Goal: Transaction & Acquisition: Obtain resource

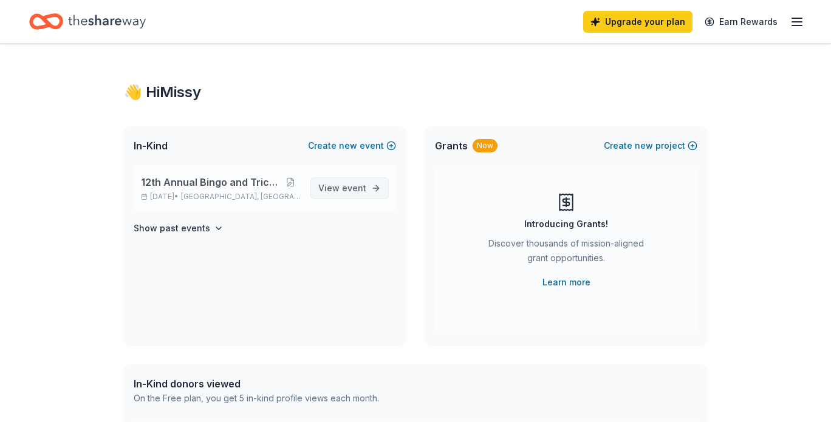
click at [344, 188] on span "event" at bounding box center [354, 188] width 24 height 10
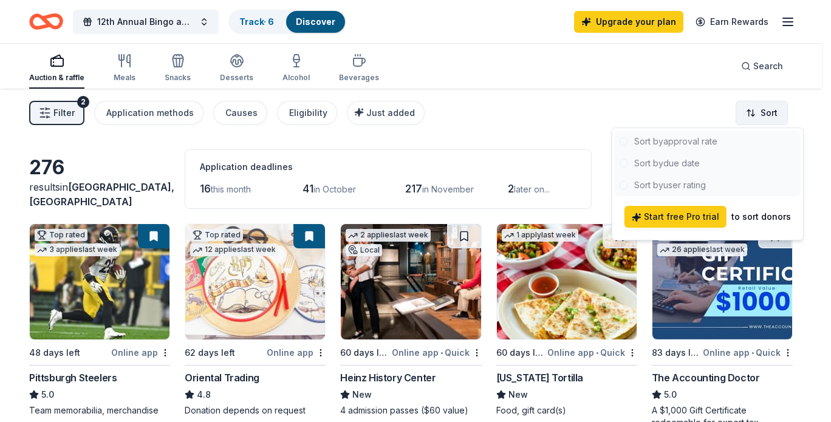
click at [769, 113] on html "12th Annual Bingo and Tricky Tray Track · 6 Discover Upgrade your plan Earn Rew…" at bounding box center [415, 211] width 831 height 422
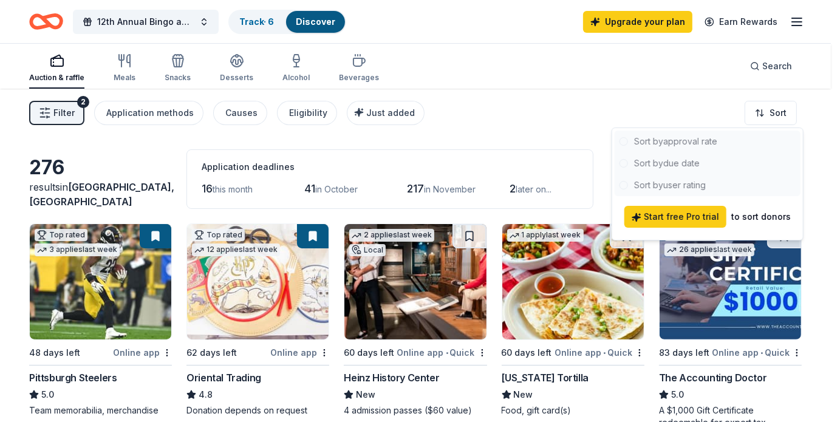
click at [676, 162] on div at bounding box center [708, 164] width 186 height 66
click at [506, 123] on html "12th Annual Bingo and Tricky Tray Track · 6 Discover Upgrade your plan Earn Rew…" at bounding box center [420, 211] width 840 height 422
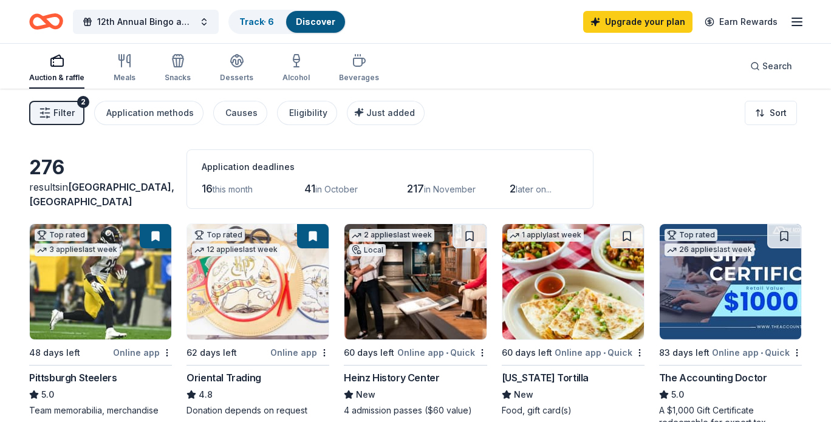
click at [257, 285] on img at bounding box center [258, 281] width 142 height 115
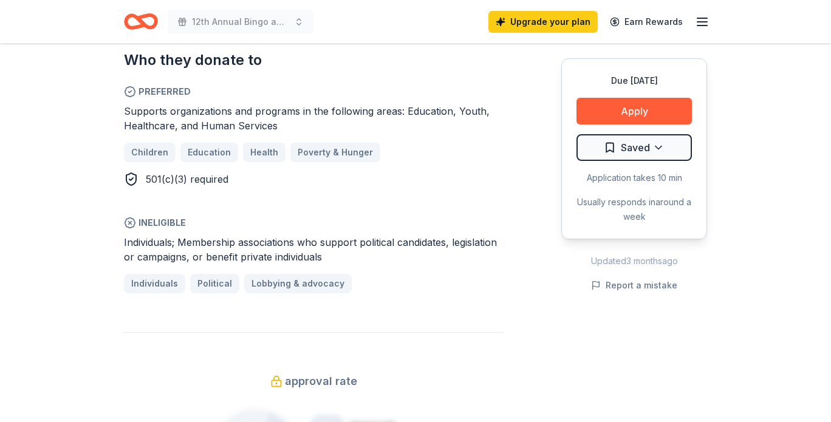
scroll to position [668, 0]
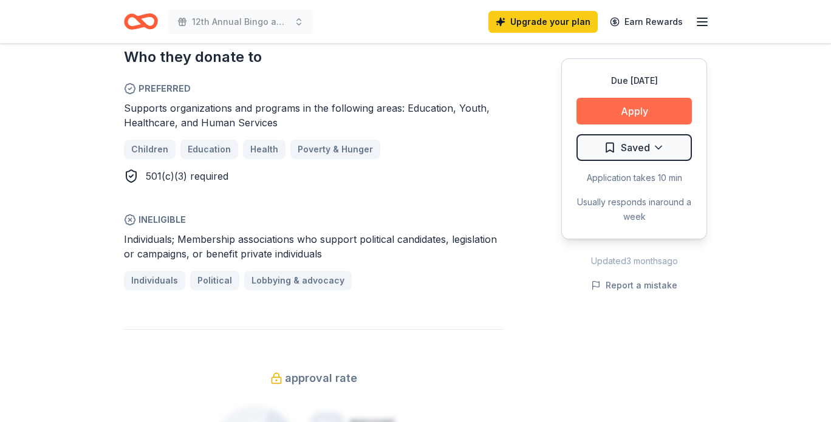
click at [620, 105] on button "Apply" at bounding box center [634, 111] width 115 height 27
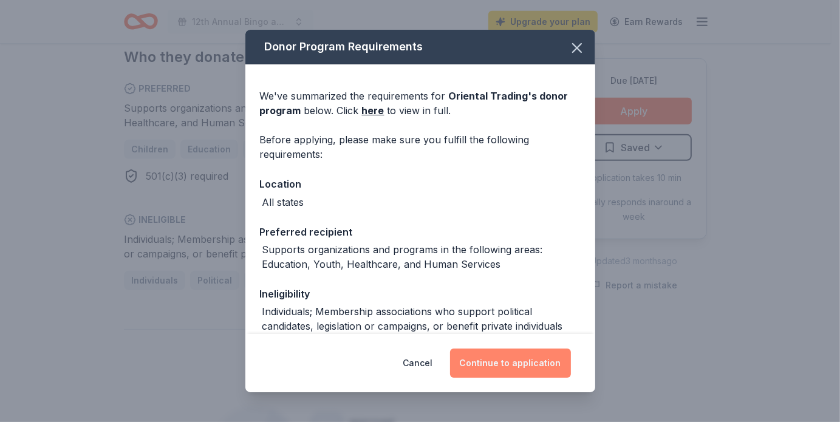
click at [521, 362] on button "Continue to application" at bounding box center [510, 363] width 121 height 29
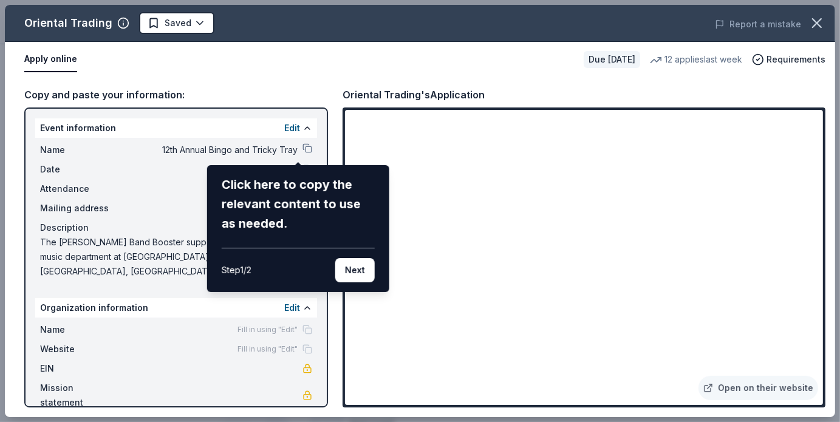
click at [299, 145] on div "Oriental Trading Saved Report a mistake Apply online Due in 62 days 12 applies …" at bounding box center [420, 211] width 830 height 413
click at [299, 150] on div "Oriental Trading Saved Report a mistake Apply online Due in 62 days 12 applies …" at bounding box center [420, 211] width 830 height 413
drag, startPoint x: 299, startPoint y: 150, endPoint x: 242, endPoint y: 238, distance: 104.1
click at [242, 239] on div "Click here to copy the relevant content to use as needed. Step 1 / 2 Next" at bounding box center [298, 229] width 153 height 108
click at [295, 146] on div "Oriental Trading Saved Report a mistake Apply online Due in 62 days 12 applies …" at bounding box center [420, 211] width 830 height 413
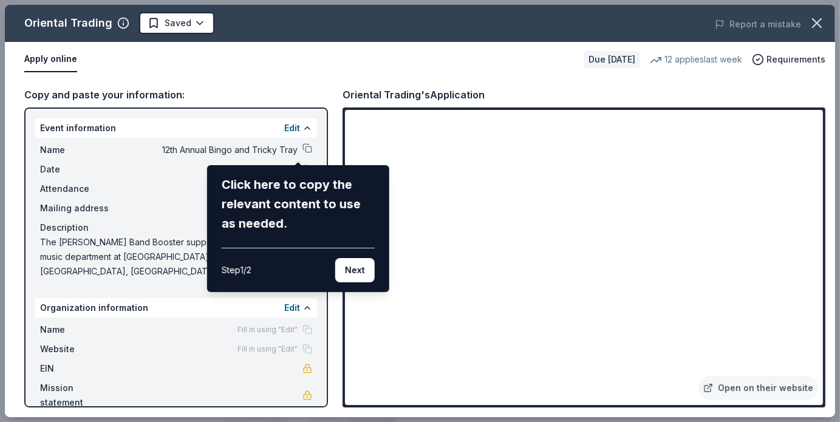
click at [294, 182] on div "Click here to copy the relevant content to use as needed." at bounding box center [298, 204] width 153 height 58
click at [258, 191] on div "Click here to copy the relevant content to use as needed." at bounding box center [298, 204] width 153 height 58
click at [362, 266] on button "Next" at bounding box center [354, 270] width 39 height 24
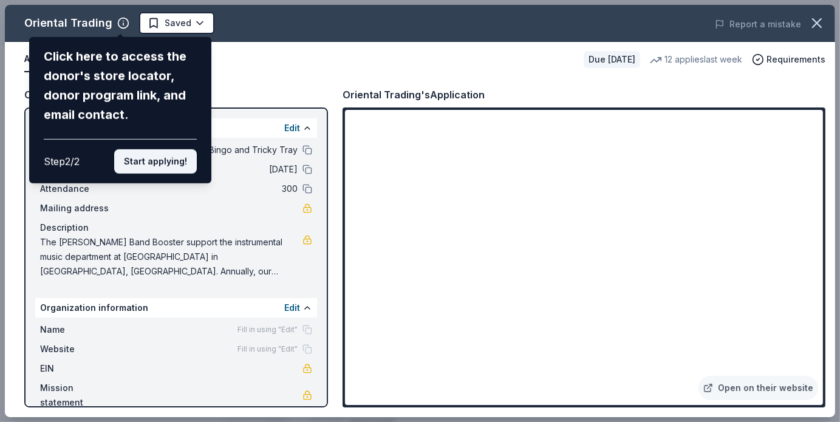
click at [154, 159] on button "Start applying!" at bounding box center [155, 161] width 83 height 24
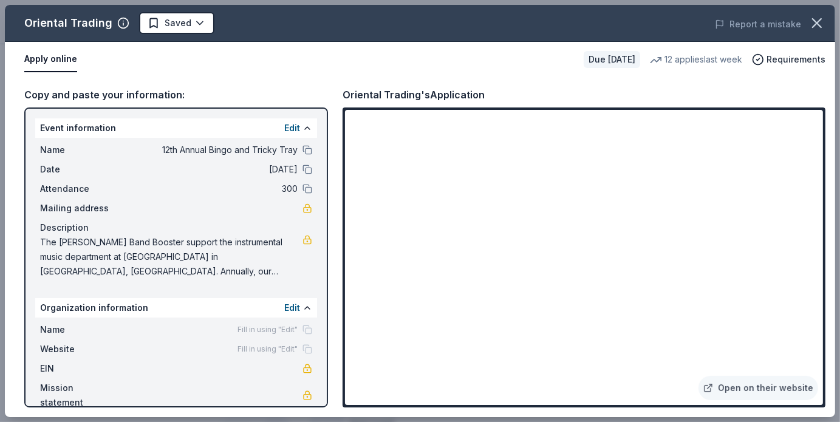
drag, startPoint x: 501, startPoint y: 16, endPoint x: 504, endPoint y: 42, distance: 26.3
click at [504, 42] on div "Oriental Trading Saved Report a mistake Apply online Due in 62 days 12 applies …" at bounding box center [420, 211] width 830 height 413
click at [813, 24] on icon "button" at bounding box center [817, 23] width 17 height 17
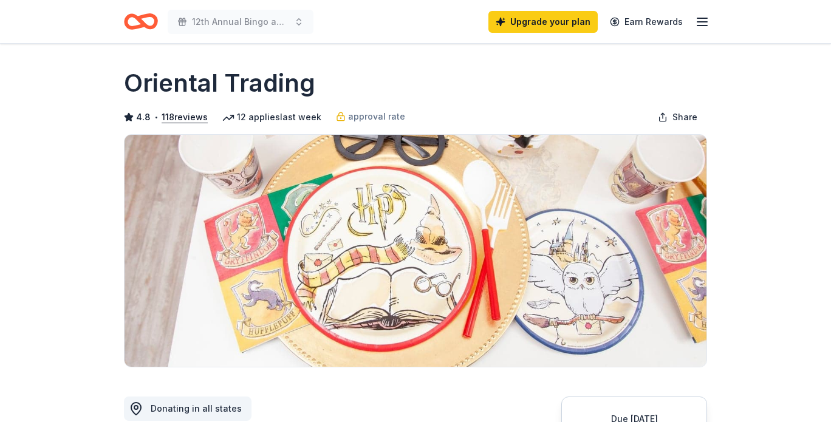
scroll to position [0, 0]
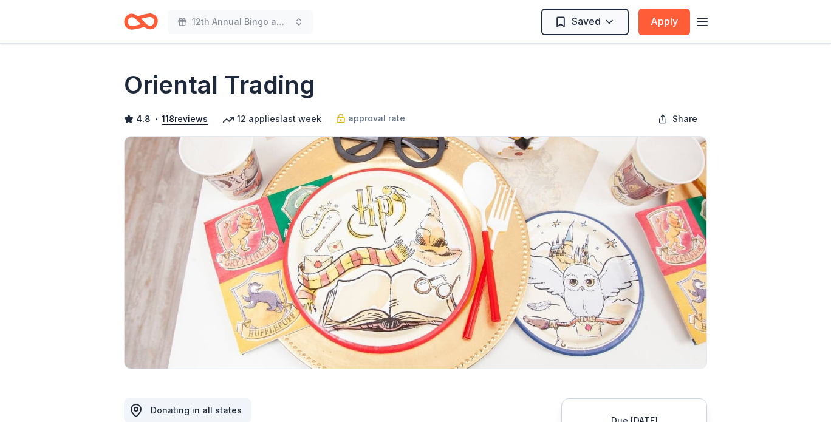
click at [697, 16] on icon "button" at bounding box center [702, 22] width 15 height 15
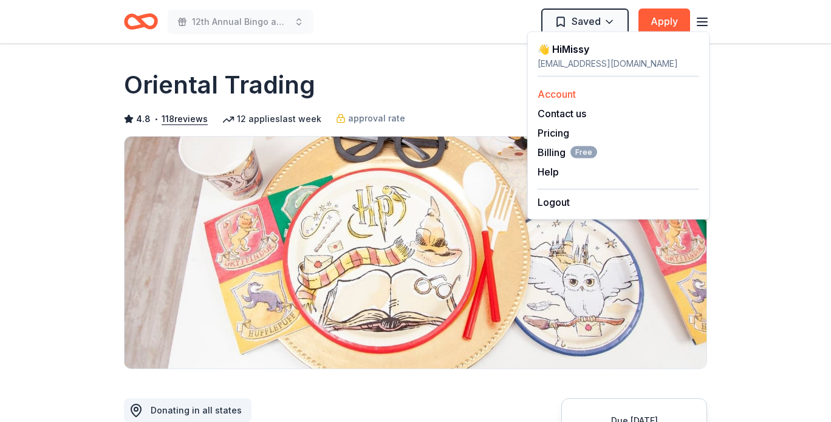
click at [565, 95] on link "Account" at bounding box center [557, 94] width 38 height 12
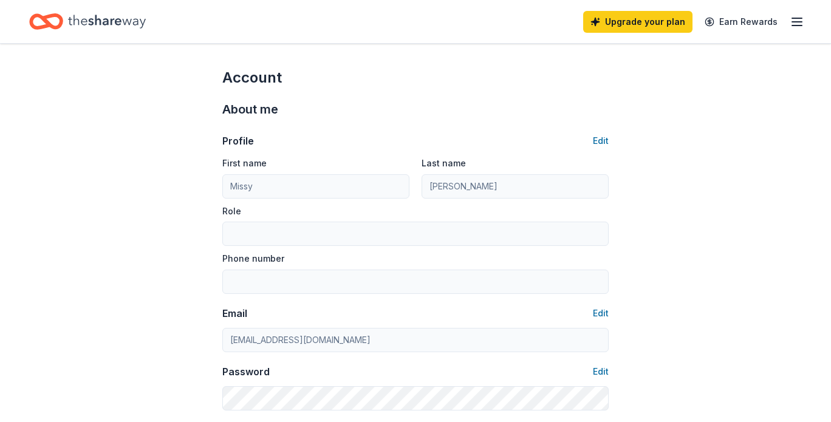
click at [826, 16] on div "Upgrade your plan Earn Rewards" at bounding box center [415, 21] width 831 height 43
click at [797, 22] on icon "button" at bounding box center [797, 22] width 15 height 15
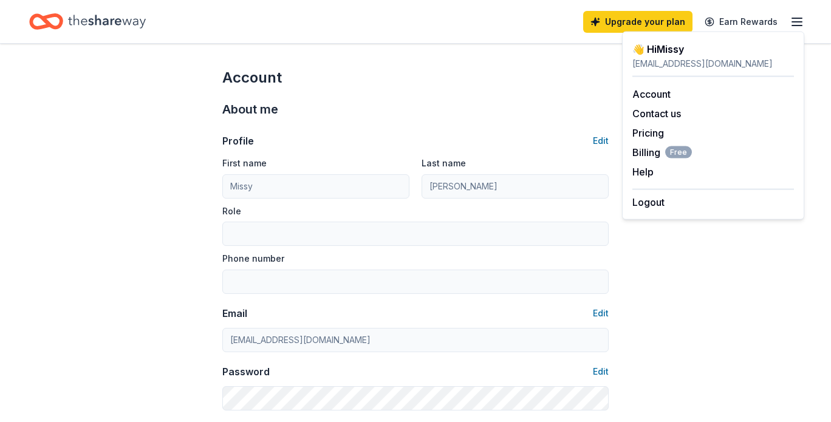
click at [87, 16] on icon "Home" at bounding box center [107, 21] width 78 height 25
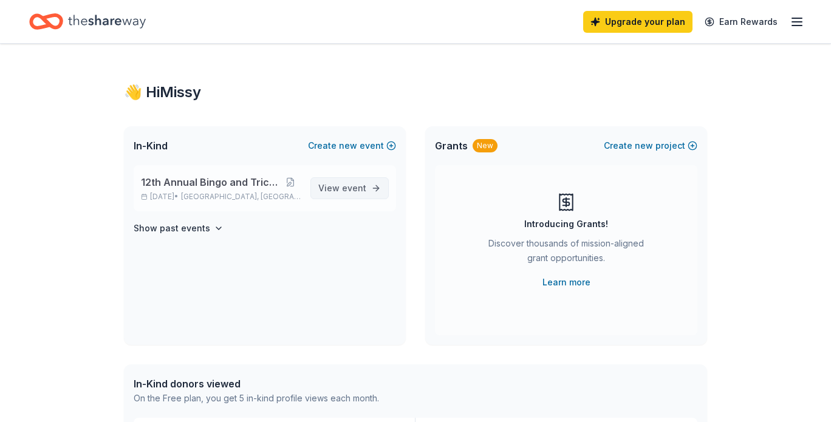
click at [345, 187] on span "event" at bounding box center [354, 188] width 24 height 10
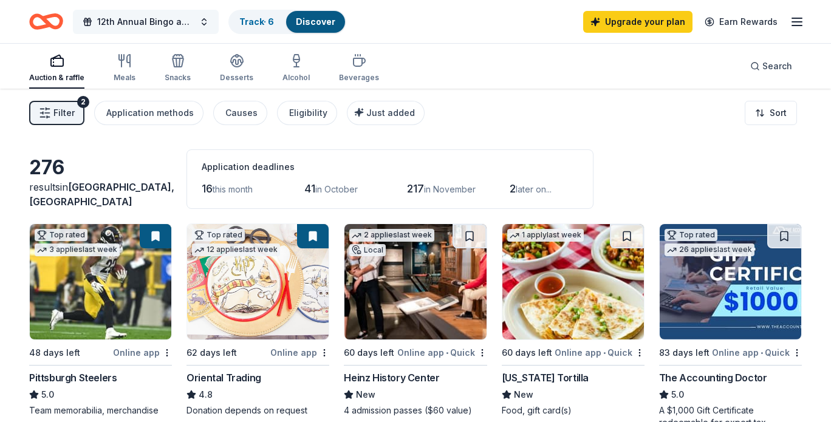
click at [173, 22] on span "12th Annual Bingo and Tricky Tray" at bounding box center [145, 22] width 97 height 15
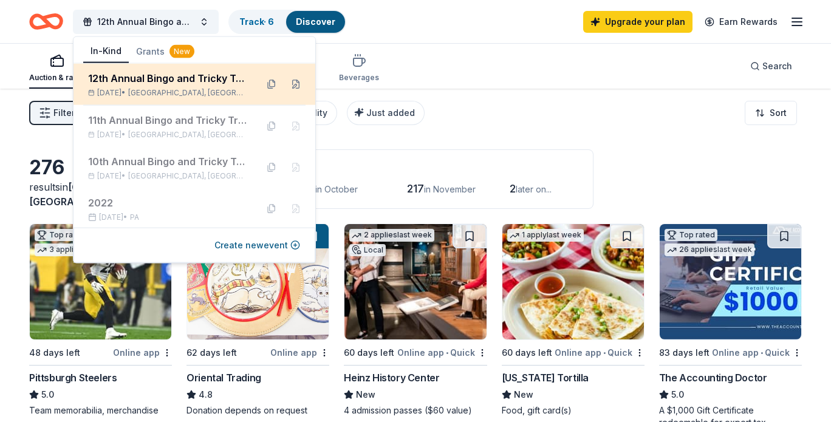
click at [132, 85] on div "12th Annual Bingo and Tricky Tray Dec 07, 2025 • Portland, PA" at bounding box center [167, 84] width 159 height 27
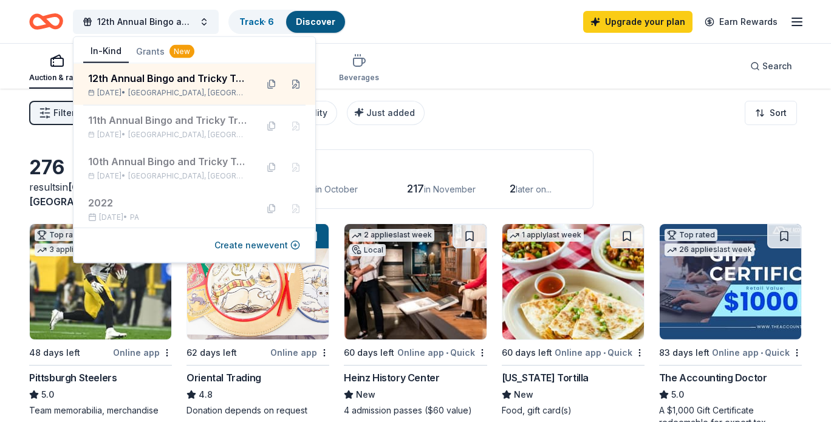
click at [435, 52] on div "Auction & raffle Meals Snacks Desserts Alcohol Beverages Search" at bounding box center [415, 66] width 773 height 45
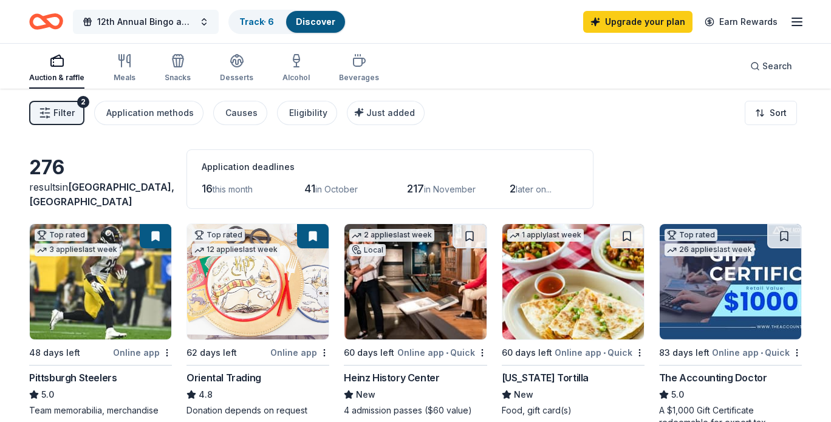
click at [205, 21] on button "12th Annual Bingo and Tricky Tray" at bounding box center [146, 22] width 146 height 24
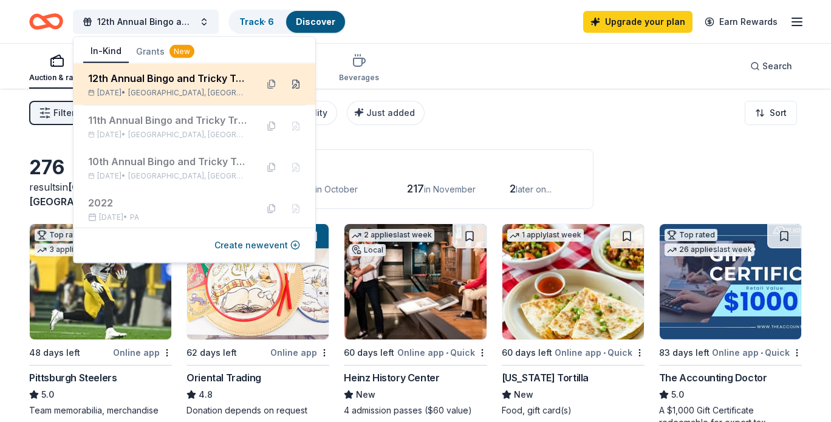
click at [288, 85] on button at bounding box center [295, 84] width 19 height 19
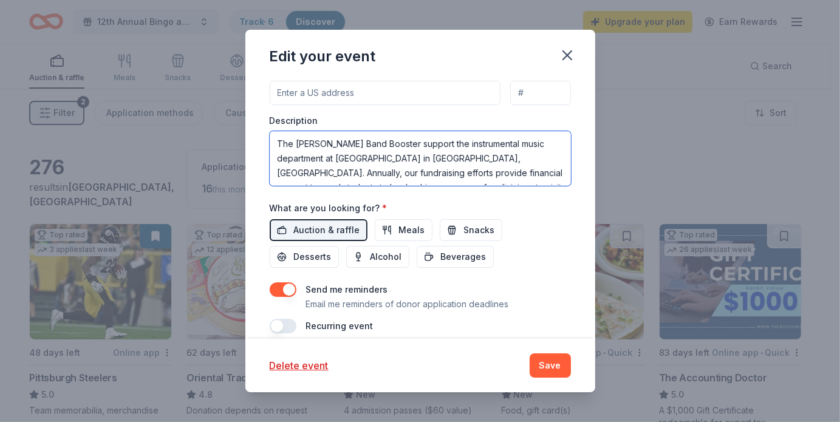
drag, startPoint x: 532, startPoint y: 173, endPoint x: 259, endPoint y: 118, distance: 278.3
click at [259, 118] on div "Update donors you've applied to Let donors know of any updates you've made sinc…" at bounding box center [420, 208] width 350 height 261
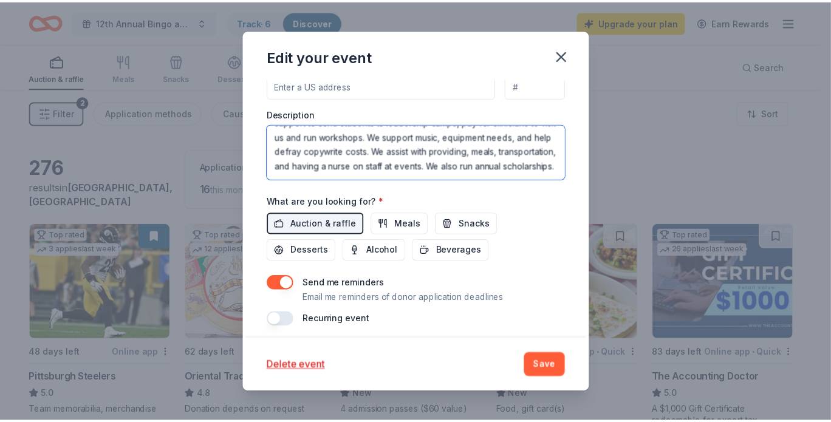
scroll to position [436, 0]
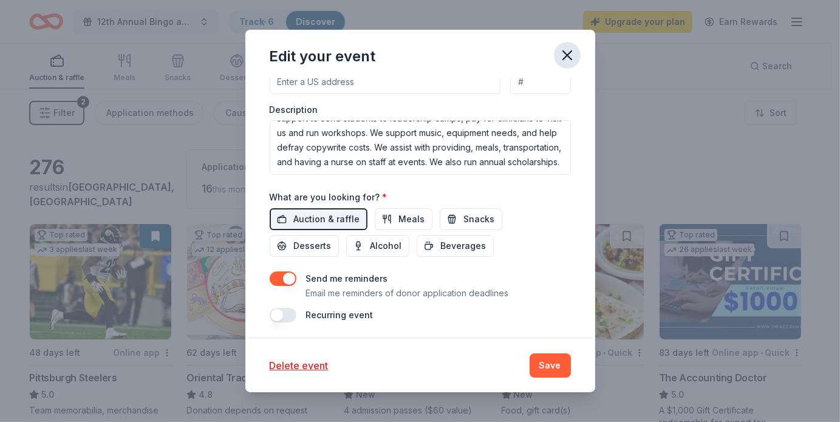
click at [563, 53] on icon "button" at bounding box center [567, 55] width 17 height 17
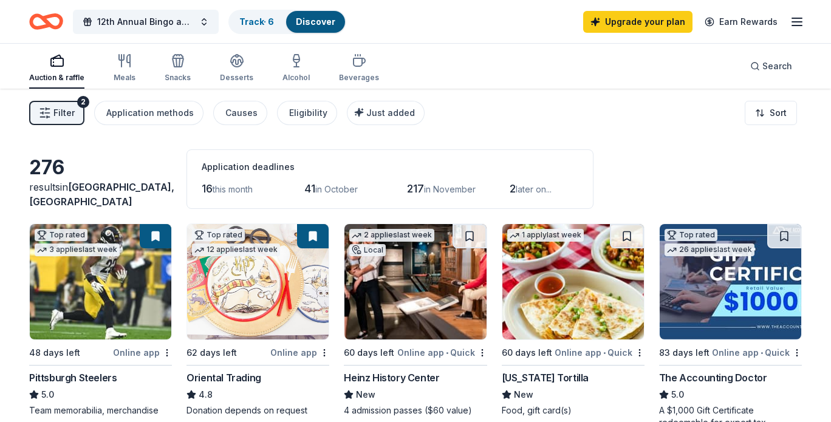
click at [234, 282] on img at bounding box center [258, 281] width 142 height 115
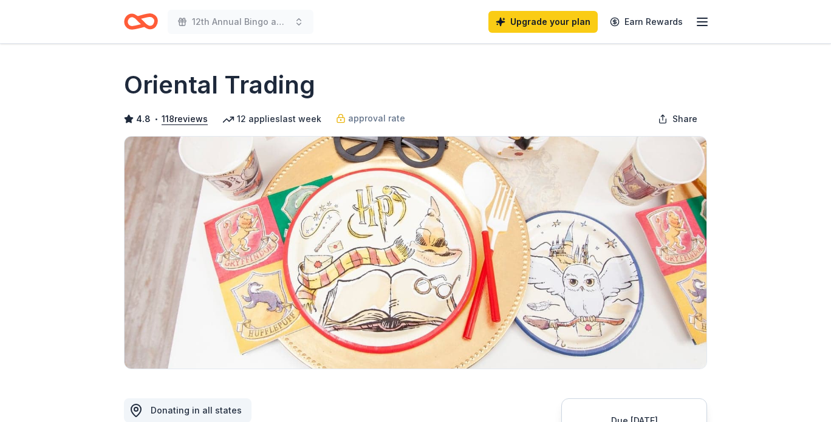
scroll to position [243, 0]
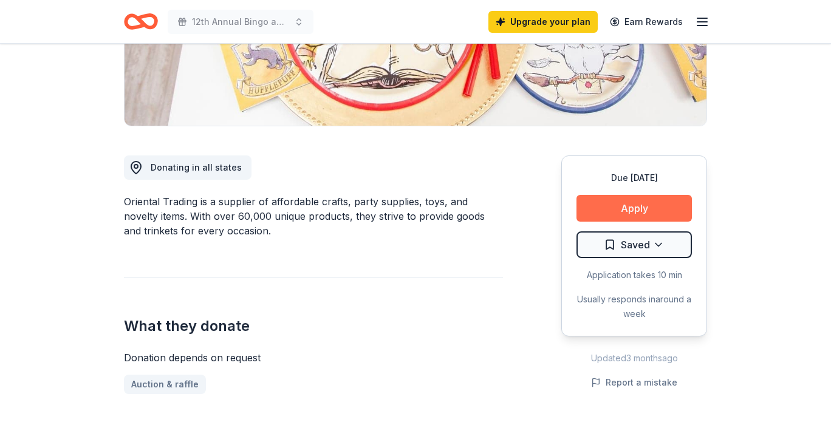
click at [612, 209] on button "Apply" at bounding box center [634, 208] width 115 height 27
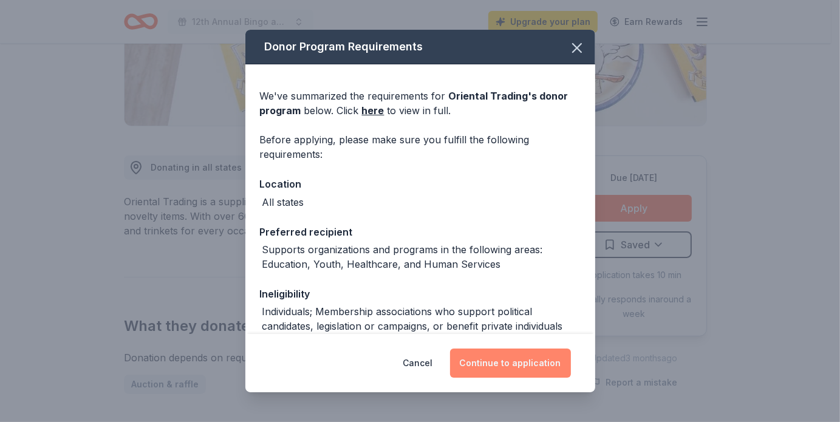
click at [491, 361] on button "Continue to application" at bounding box center [510, 363] width 121 height 29
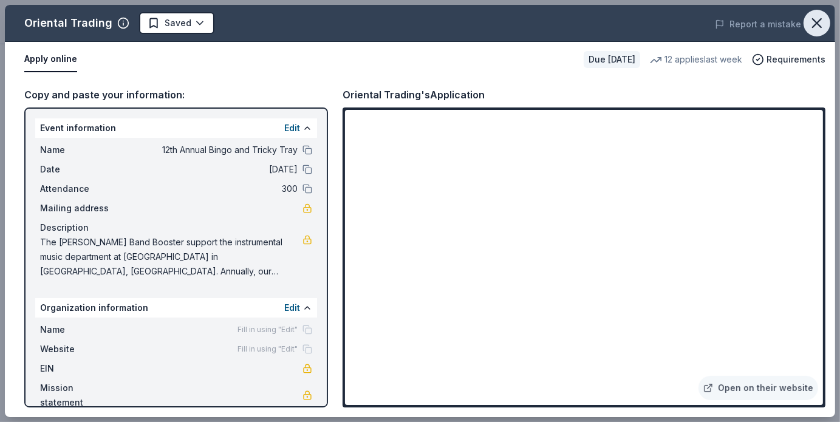
click at [819, 19] on icon "button" at bounding box center [817, 23] width 17 height 17
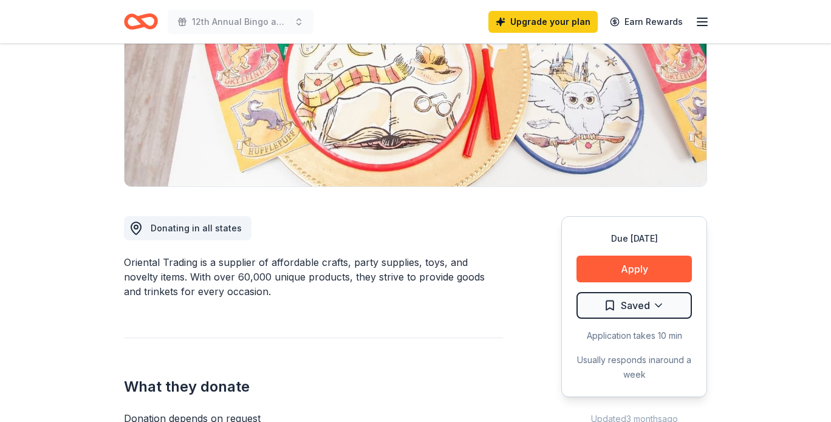
scroll to position [0, 0]
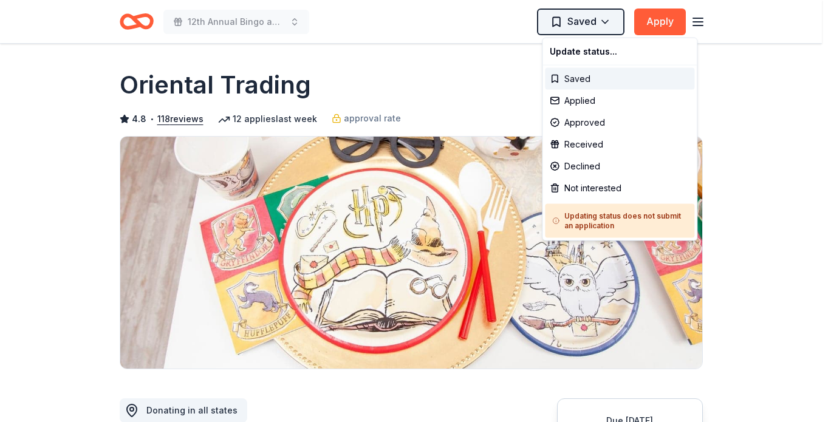
click at [597, 21] on html "12th Annual Bingo and Tricky Tray Saved Apply Due in 62 days Share Oriental Tra…" at bounding box center [415, 211] width 831 height 422
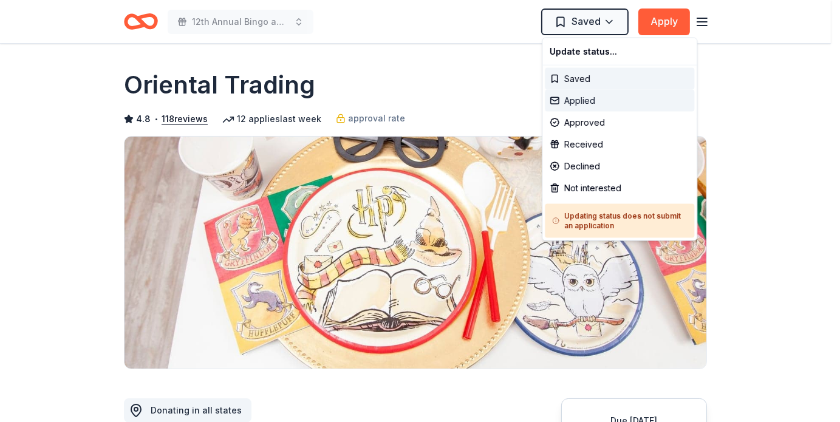
click at [581, 99] on div "Applied" at bounding box center [619, 101] width 149 height 22
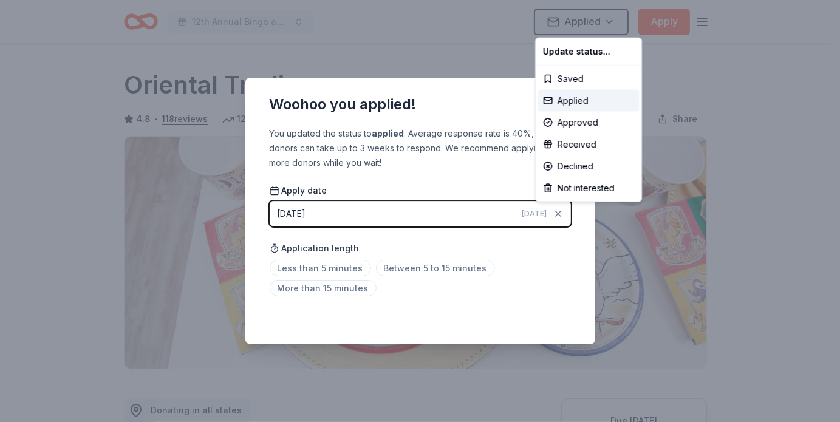
click at [770, 76] on html "12th Annual Bingo and Tricky Tray Applied Apply Due in 62 days Share Oriental T…" at bounding box center [420, 211] width 840 height 422
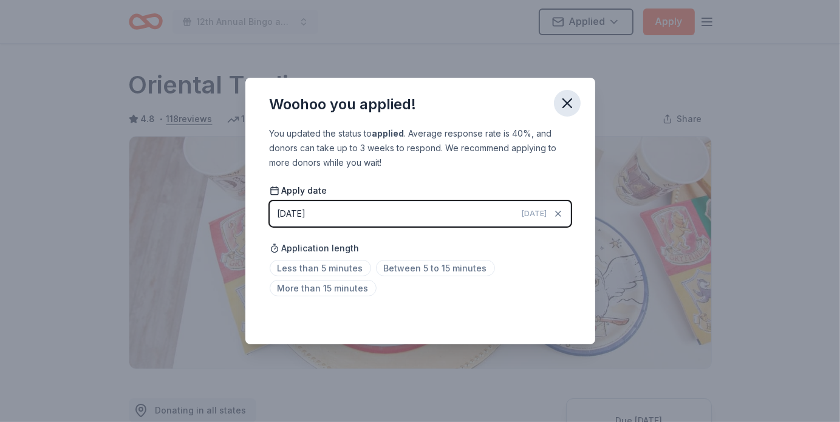
click at [561, 97] on icon "button" at bounding box center [567, 103] width 17 height 17
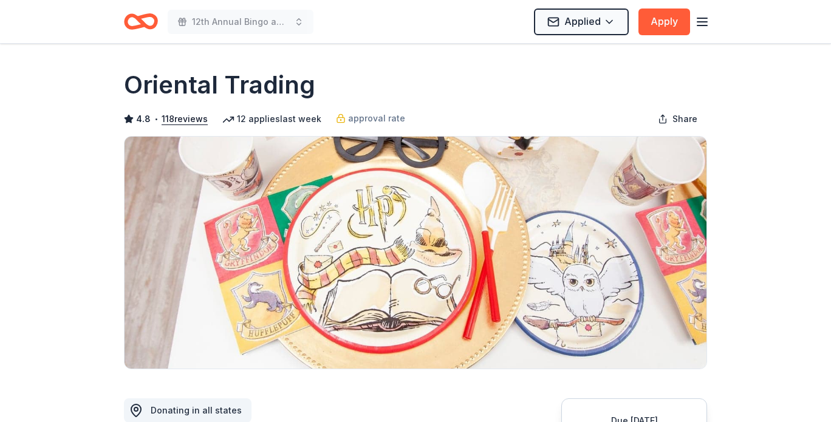
click at [143, 23] on icon "Home" at bounding box center [146, 21] width 19 height 12
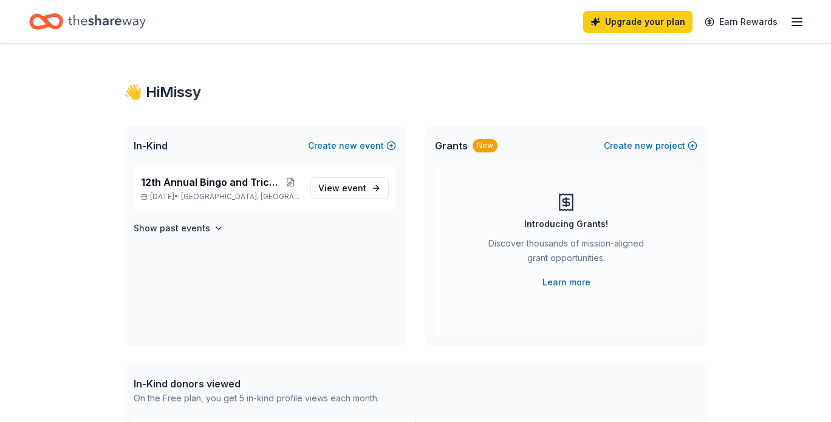
click at [97, 17] on icon "Home" at bounding box center [107, 21] width 78 height 25
click at [348, 183] on span "event" at bounding box center [354, 188] width 24 height 10
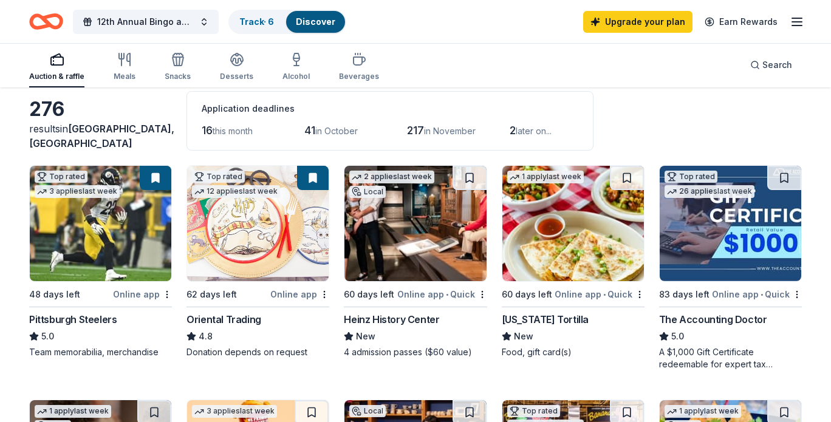
scroll to position [61, 0]
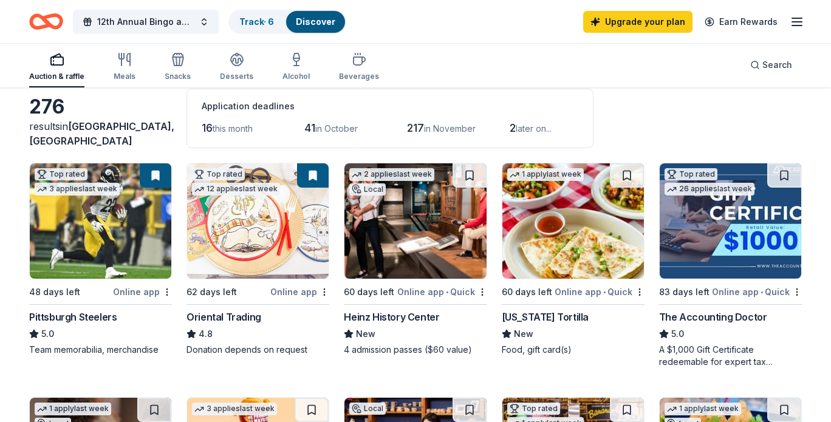
click at [157, 175] on button at bounding box center [156, 175] width 32 height 24
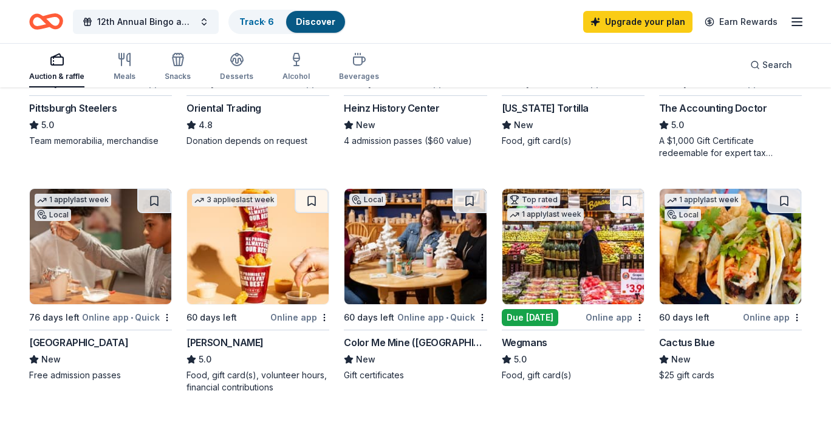
scroll to position [304, 0]
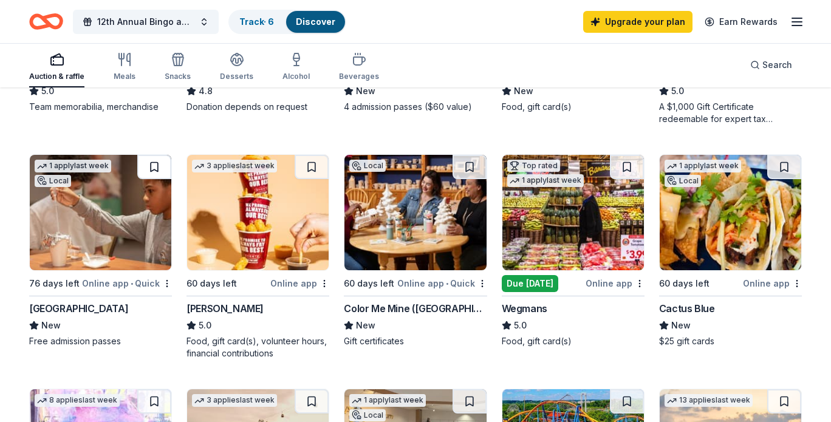
click at [150, 164] on button at bounding box center [154, 167] width 34 height 24
click at [154, 166] on button at bounding box center [156, 167] width 32 height 24
click at [263, 22] on link "Track · 7" at bounding box center [256, 21] width 34 height 10
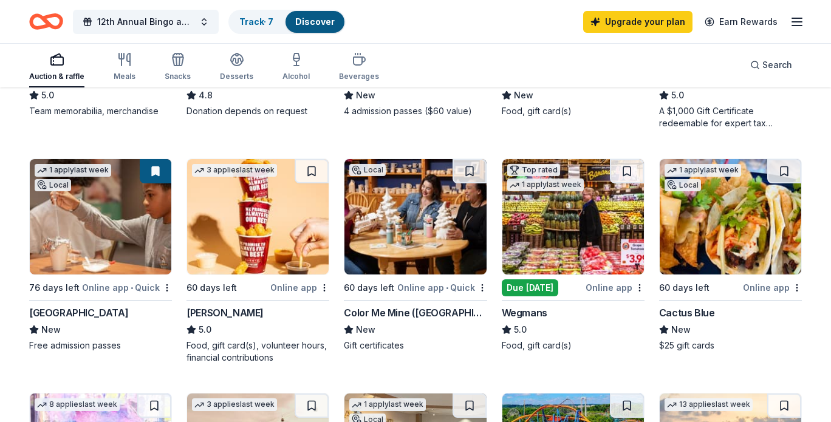
scroll to position [365, 0]
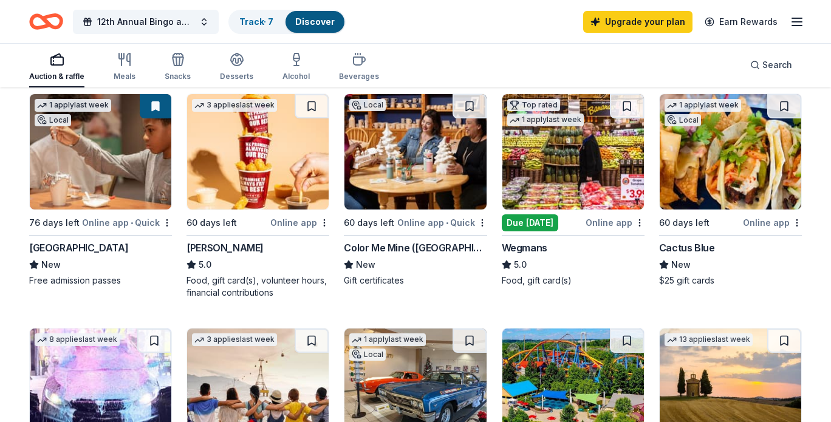
click at [401, 238] on div "Local 60 days left Online app • Quick Color Me Mine (Lehigh Valley) New Gift ce…" at bounding box center [415, 190] width 143 height 193
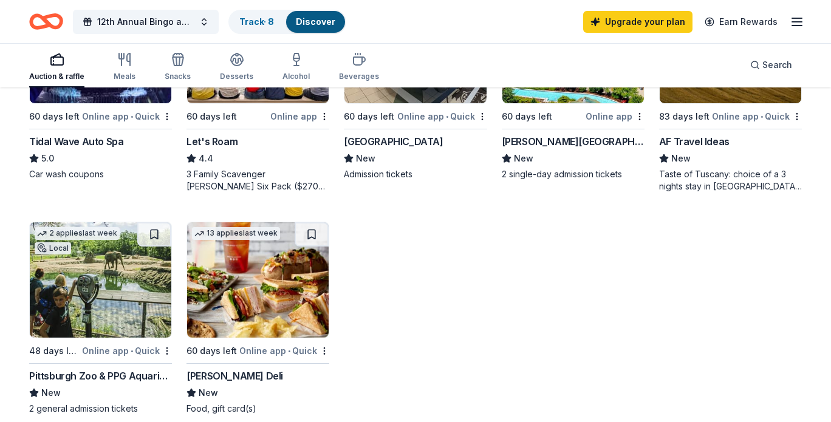
scroll to position [668, 0]
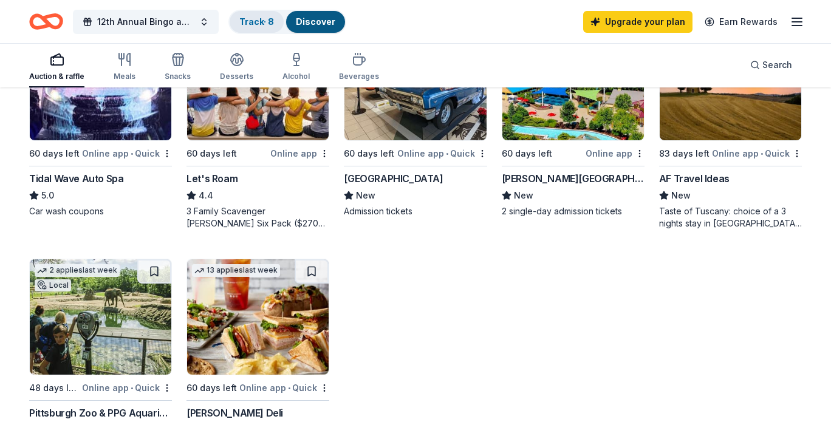
click at [254, 20] on link "Track · 8" at bounding box center [256, 21] width 35 height 10
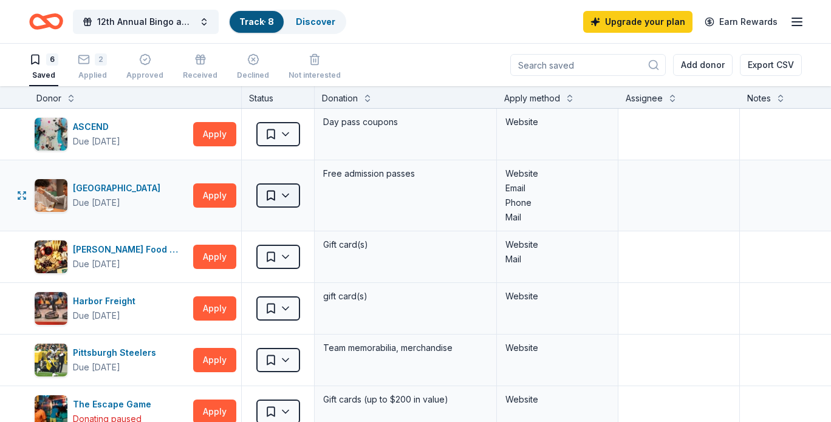
click at [286, 190] on html "12th Annual Bingo and Tricky Tray Track · 8 Discover Upgrade your plan Earn Rew…" at bounding box center [415, 211] width 831 height 422
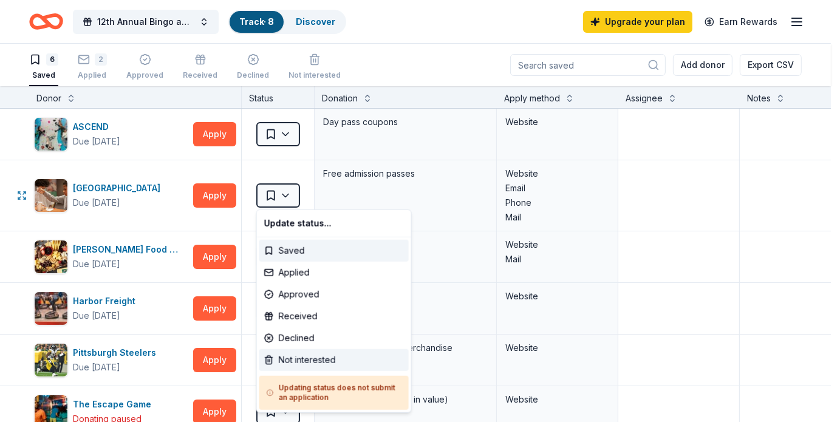
click at [303, 357] on div "Not interested" at bounding box center [333, 360] width 149 height 22
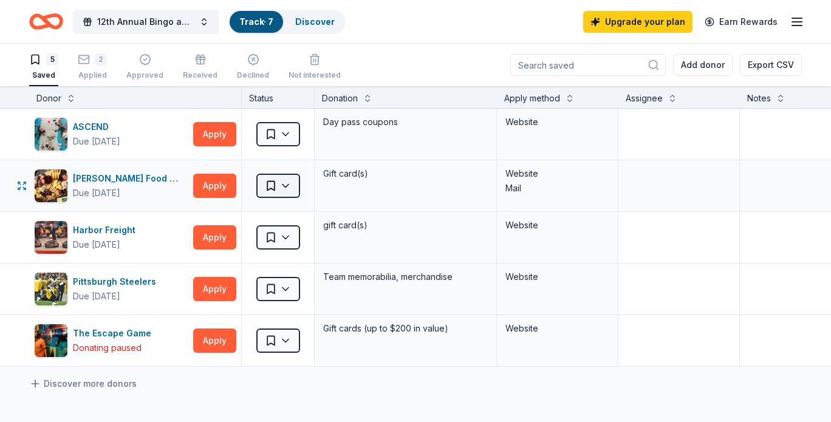
click at [290, 187] on html "12th Annual Bingo and Tricky Tray Track · 7 Discover Upgrade your plan Earn Rew…" at bounding box center [415, 211] width 831 height 422
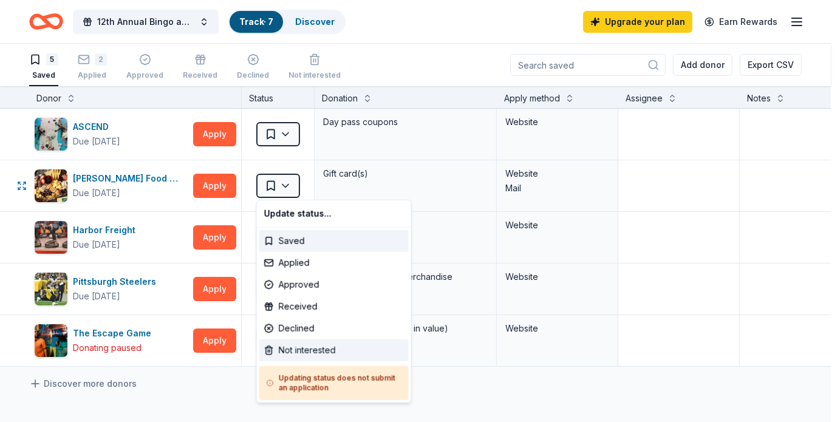
click at [293, 349] on div "Not interested" at bounding box center [333, 351] width 149 height 22
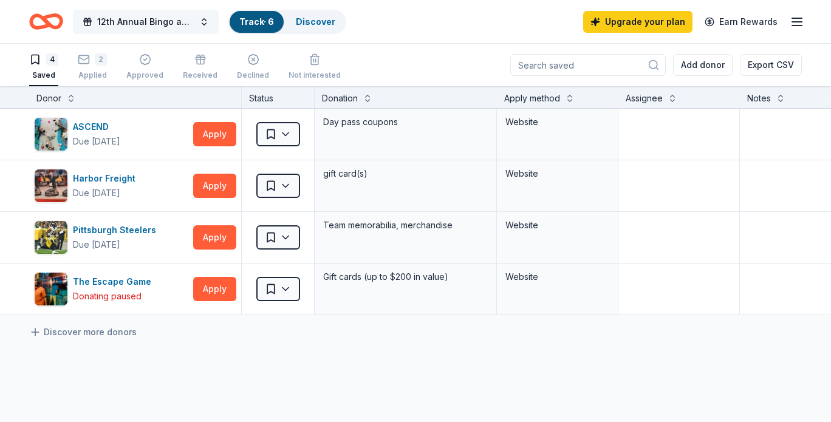
click at [106, 20] on span "12th Annual Bingo and Tricky Tray" at bounding box center [145, 22] width 97 height 15
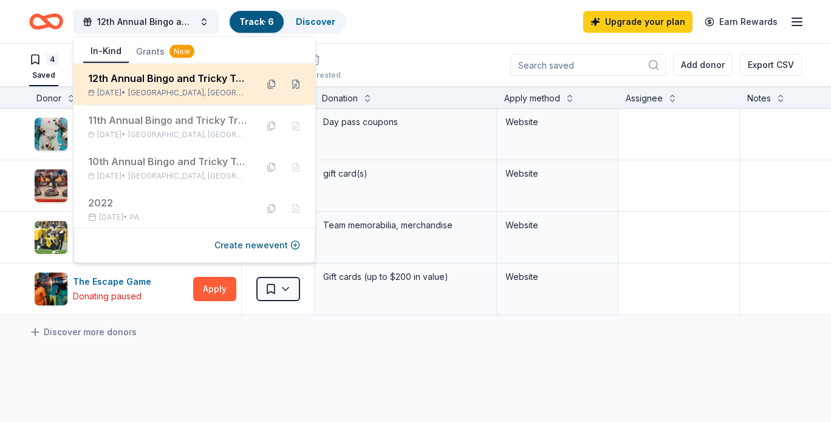
click at [136, 78] on div "12th Annual Bingo and Tricky Tray" at bounding box center [167, 78] width 159 height 15
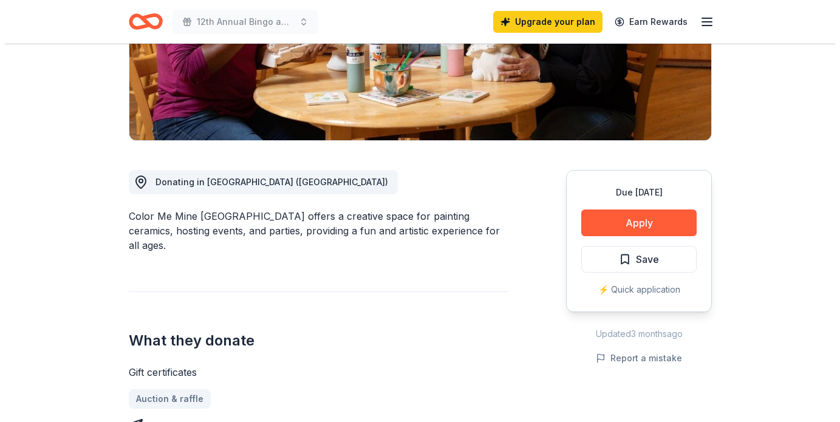
scroll to position [243, 0]
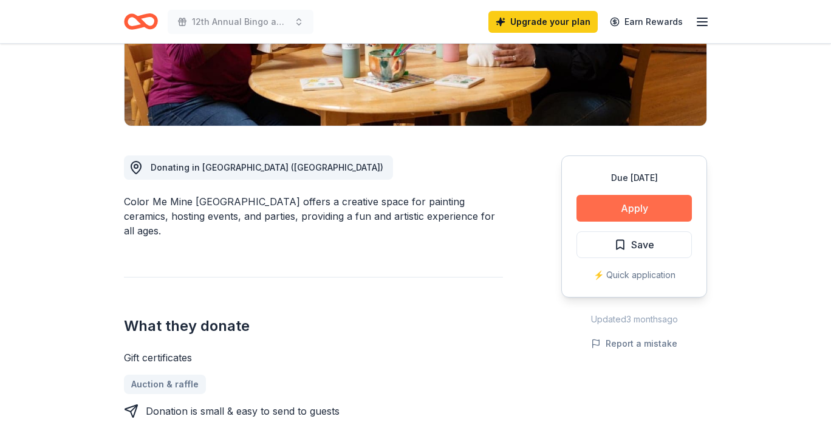
click at [634, 204] on button "Apply" at bounding box center [634, 208] width 115 height 27
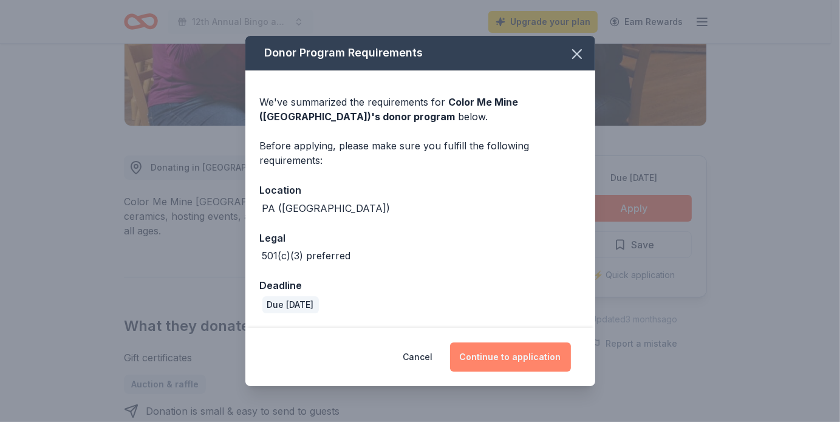
click at [481, 351] on button "Continue to application" at bounding box center [510, 357] width 121 height 29
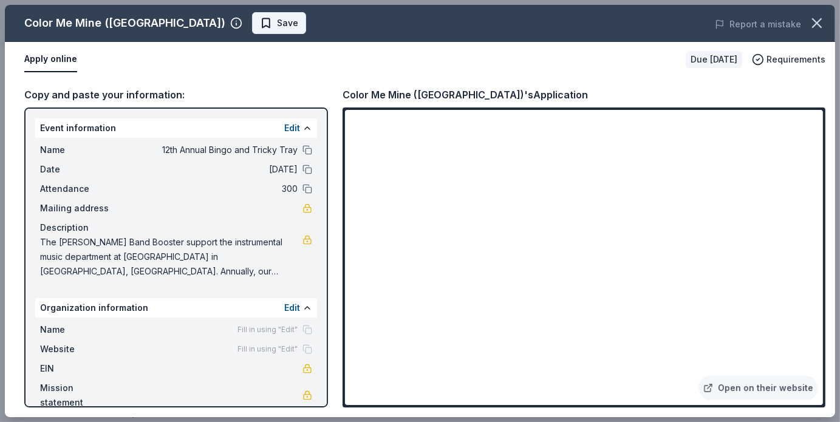
click at [260, 21] on span "Save" at bounding box center [279, 23] width 38 height 15
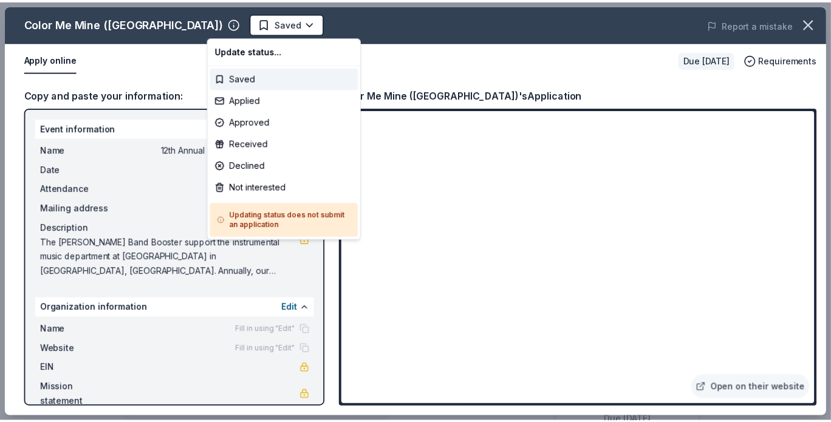
scroll to position [0, 0]
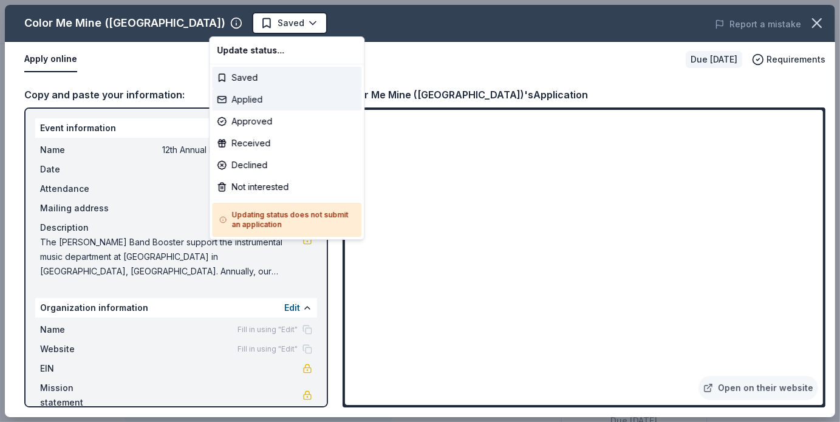
click at [244, 101] on div "Applied" at bounding box center [286, 100] width 149 height 22
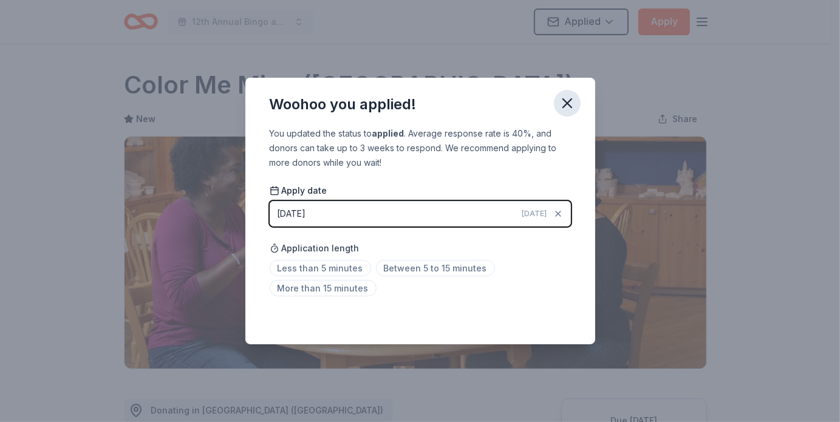
click at [570, 104] on icon "button" at bounding box center [567, 103] width 17 height 17
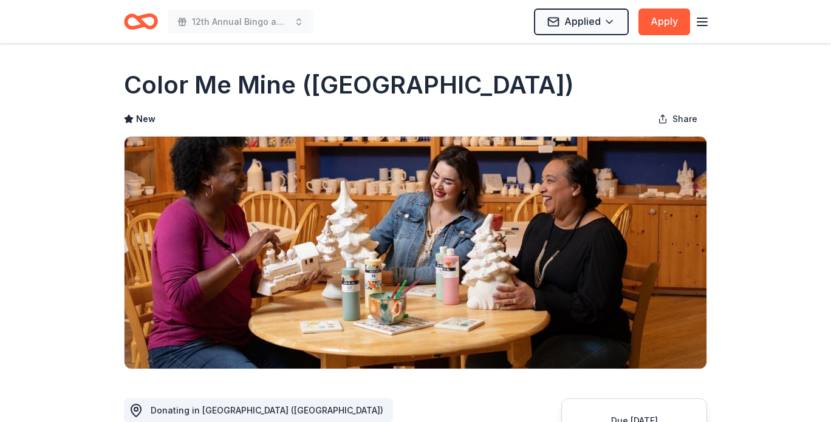
click at [147, 19] on icon "Home" at bounding box center [141, 21] width 34 height 29
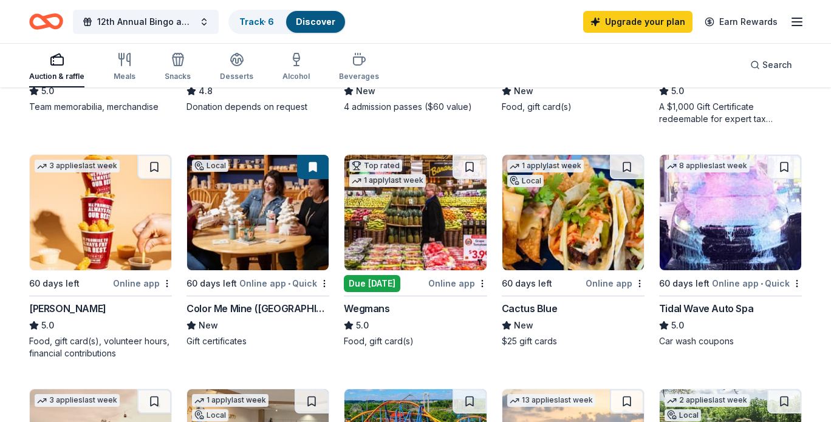
scroll to position [304, 0]
click at [567, 221] on img at bounding box center [573, 212] width 142 height 115
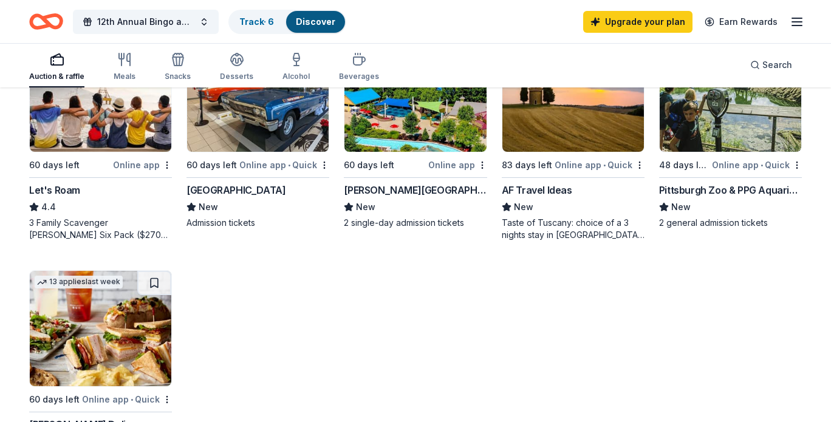
scroll to position [668, 0]
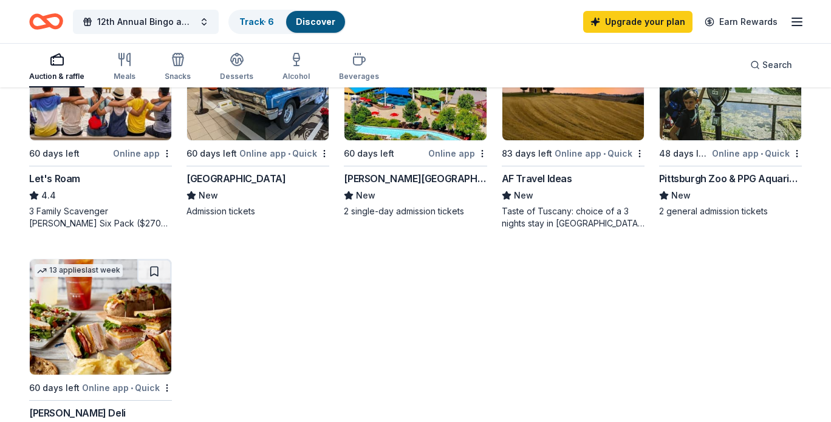
click at [94, 332] on img at bounding box center [101, 316] width 142 height 115
click at [84, 319] on img at bounding box center [101, 316] width 142 height 115
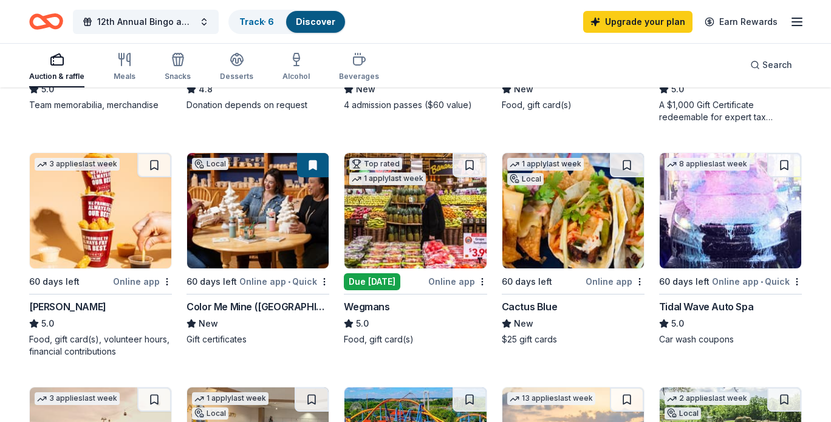
scroll to position [304, 0]
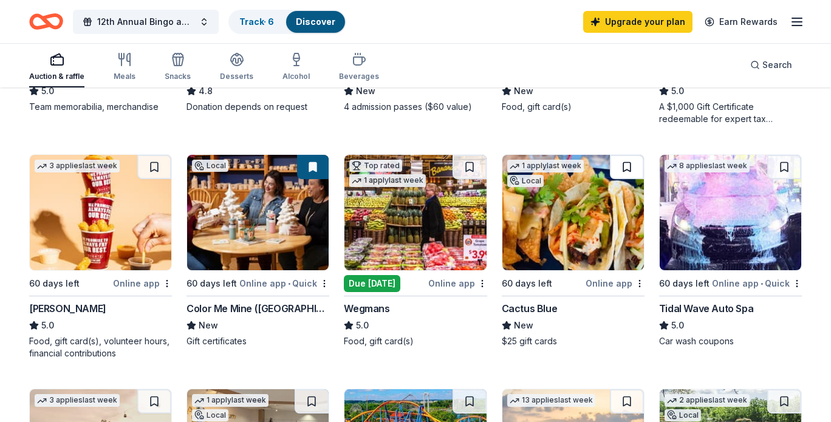
click at [625, 163] on button at bounding box center [627, 167] width 34 height 24
click at [625, 163] on button at bounding box center [628, 167] width 32 height 24
click at [255, 20] on link "Track · 7" at bounding box center [256, 21] width 34 height 10
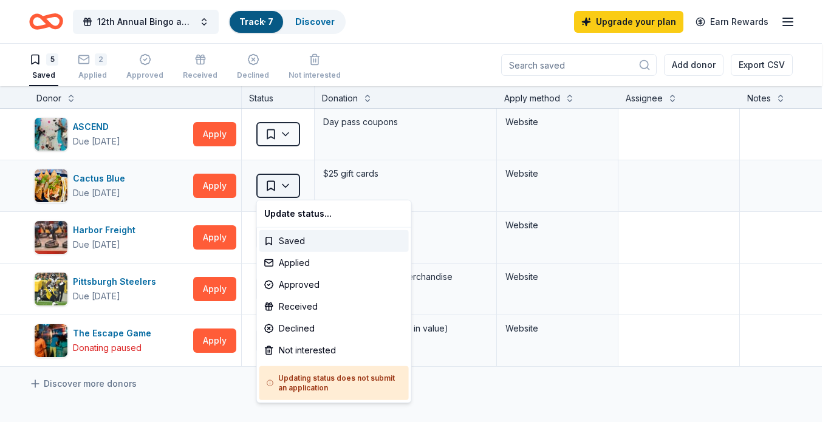
click at [282, 181] on html "12th Annual Bingo and Tricky Tray Track · 7 Discover Upgrade your plan Earn Rew…" at bounding box center [415, 211] width 831 height 422
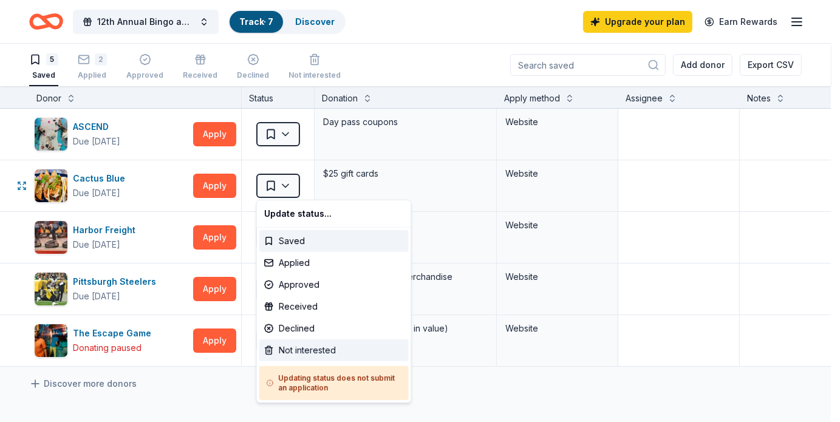
click at [303, 349] on div "Not interested" at bounding box center [333, 351] width 149 height 22
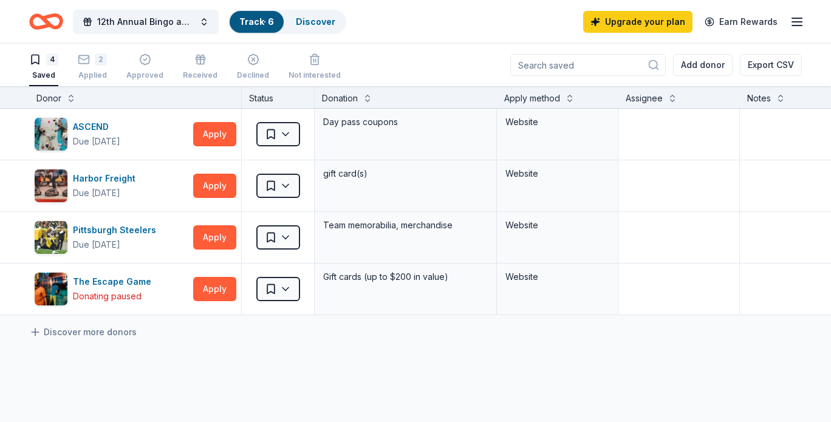
click at [45, 18] on icon "Home" at bounding box center [52, 21] width 19 height 12
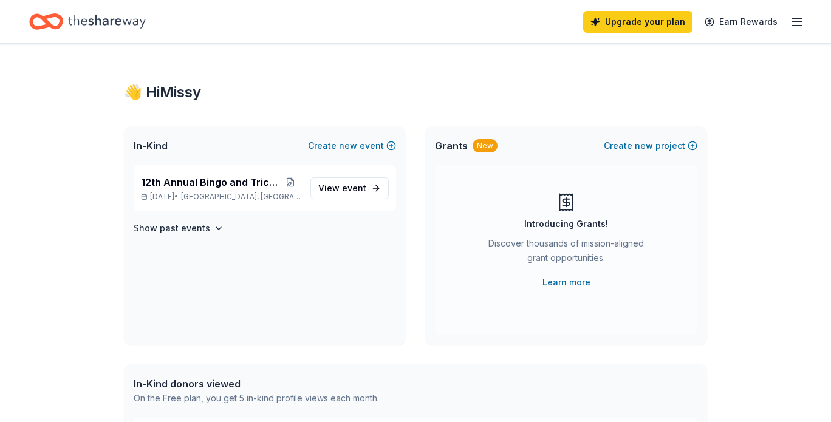
click at [76, 16] on icon "Home" at bounding box center [107, 21] width 78 height 25
click at [204, 187] on span "12th Annual Bingo and Tricky Tray" at bounding box center [210, 182] width 139 height 15
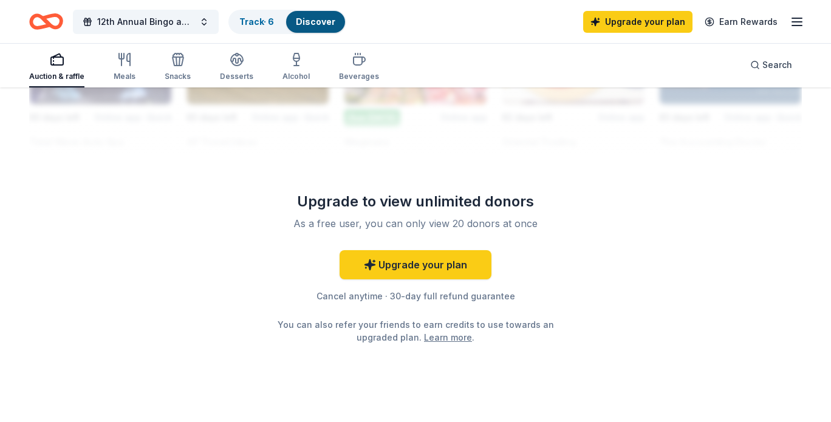
scroll to position [991, 0]
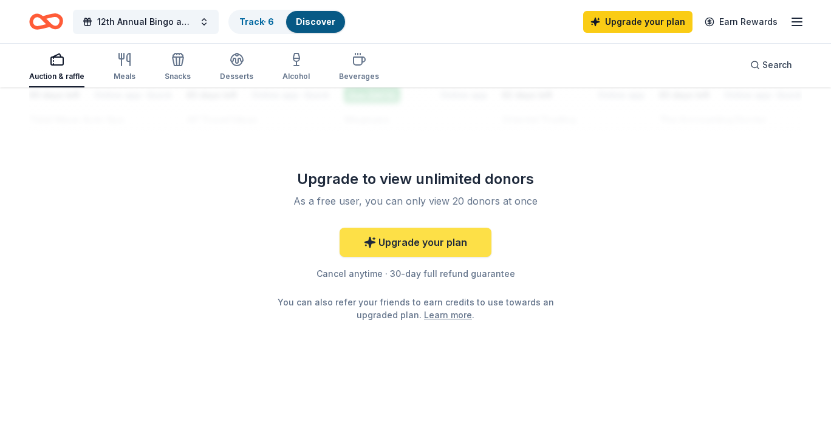
click at [380, 247] on link "Upgrade your plan" at bounding box center [416, 242] width 152 height 29
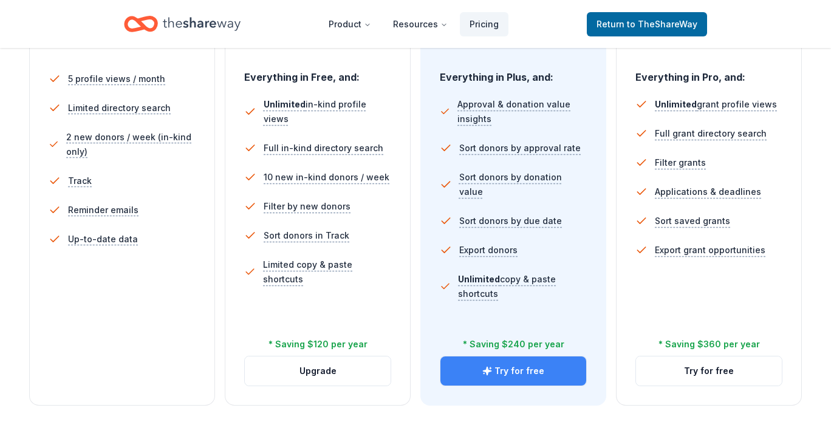
scroll to position [365, 0]
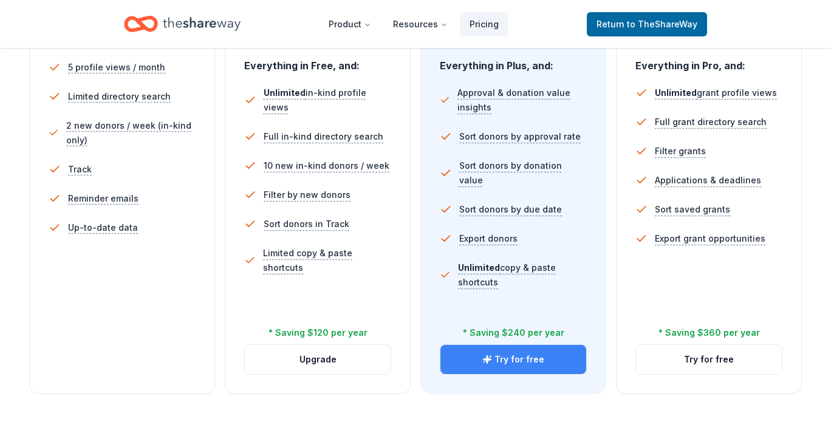
click at [533, 356] on button "Try for free" at bounding box center [513, 359] width 146 height 29
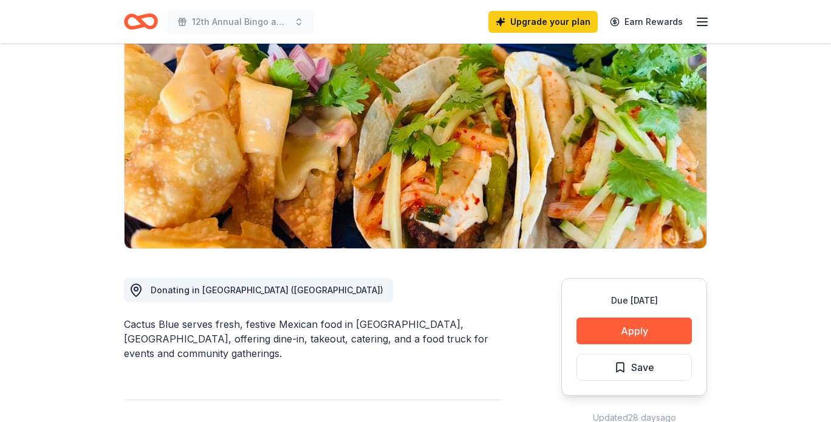
scroll to position [122, 0]
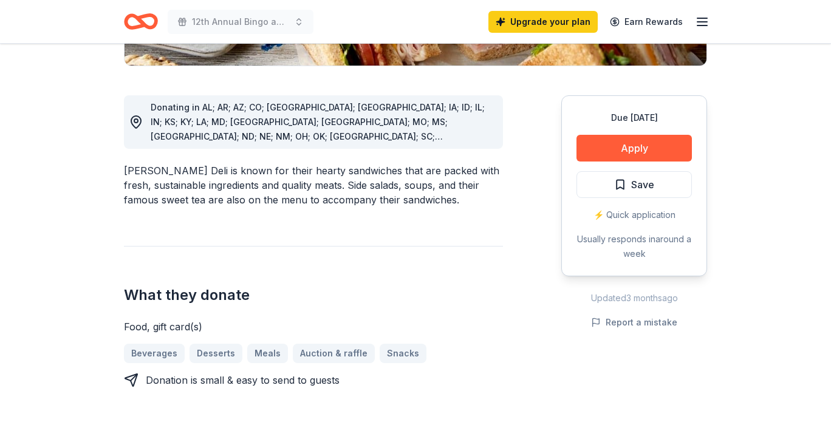
scroll to position [304, 0]
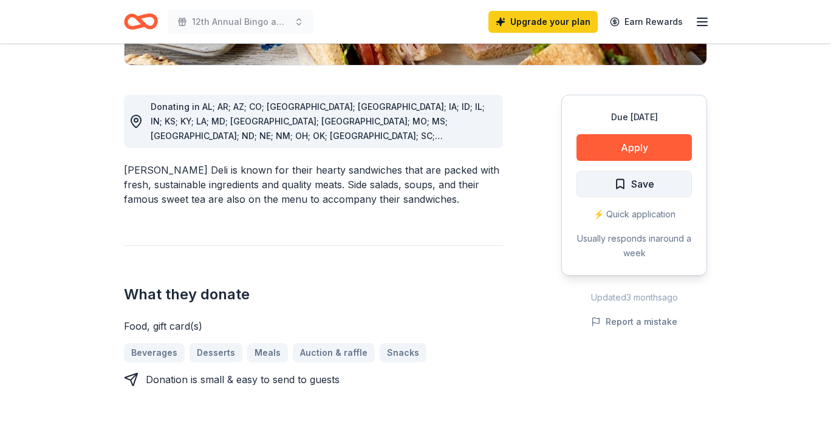
click at [629, 183] on span "Save" at bounding box center [634, 184] width 40 height 16
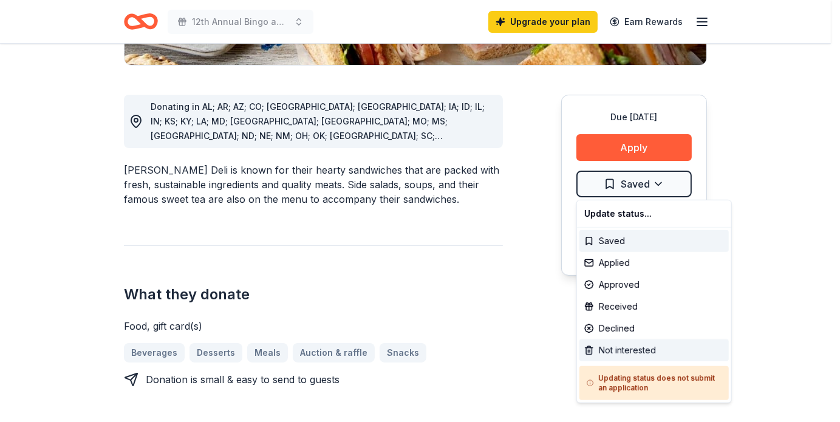
drag, startPoint x: 623, startPoint y: 351, endPoint x: 604, endPoint y: 343, distance: 20.8
click at [623, 351] on div "Not interested" at bounding box center [654, 351] width 149 height 22
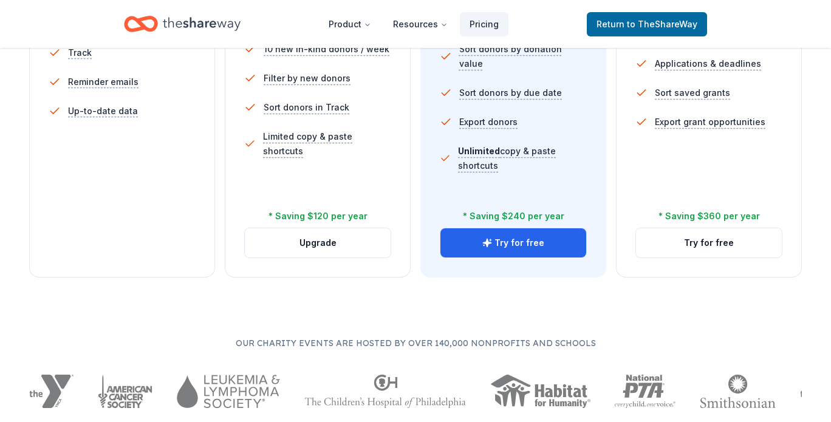
scroll to position [486, 0]
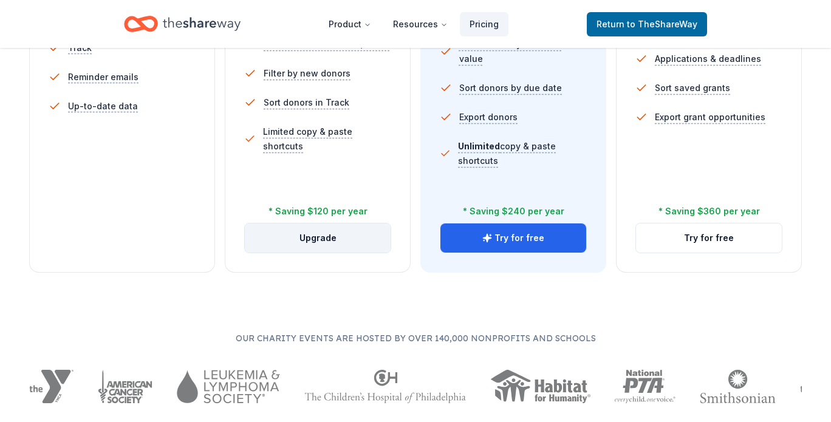
click at [324, 235] on button "Upgrade" at bounding box center [318, 238] width 146 height 29
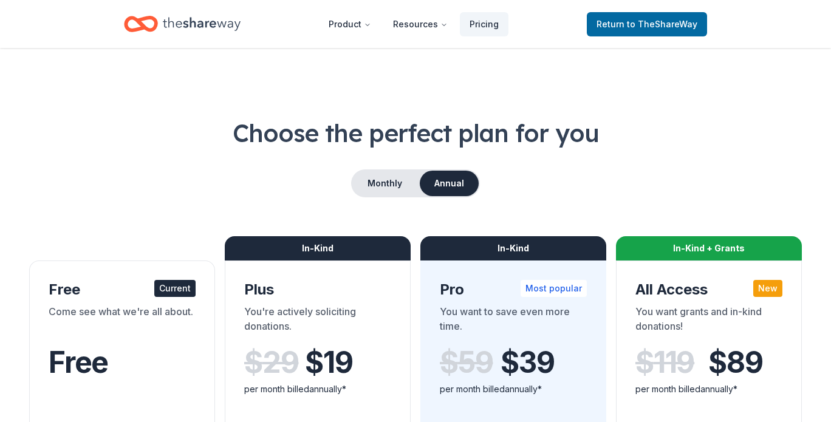
click at [156, 24] on icon "Home" at bounding box center [146, 24] width 19 height 12
click at [190, 21] on icon "Home" at bounding box center [202, 23] width 78 height 13
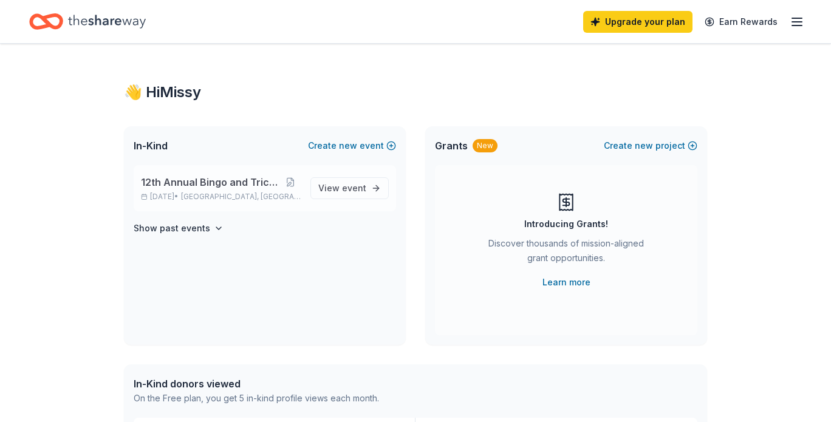
click at [261, 179] on span "12th Annual Bingo and Tricky Tray" at bounding box center [210, 182] width 139 height 15
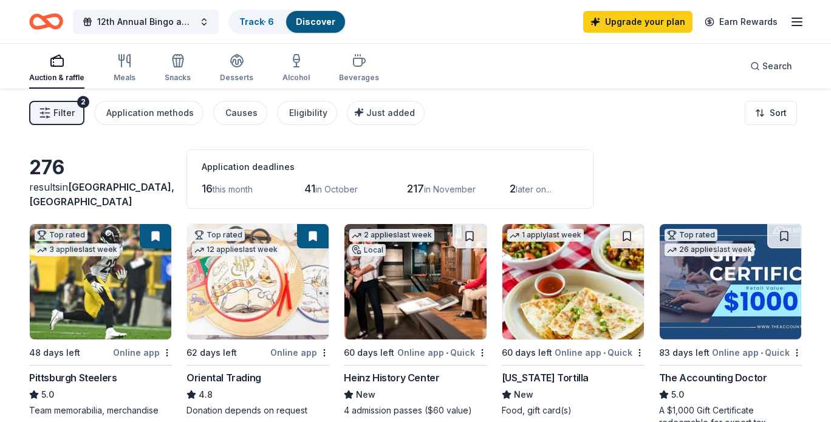
scroll to position [122, 0]
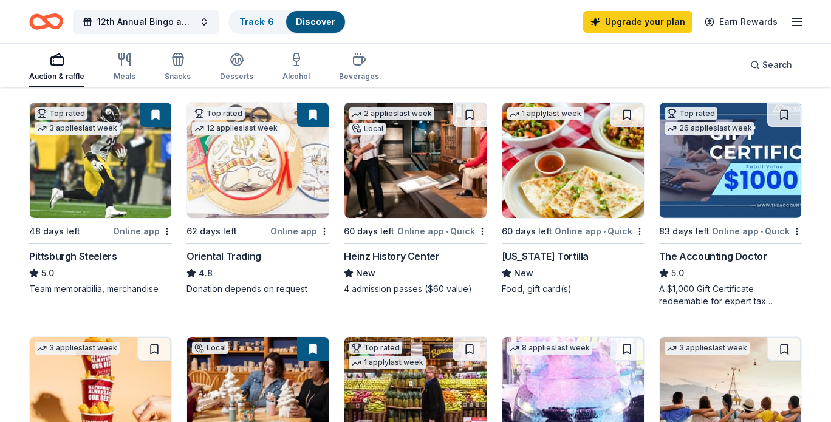
click at [411, 172] on img at bounding box center [415, 160] width 142 height 115
click at [97, 166] on img at bounding box center [101, 160] width 142 height 115
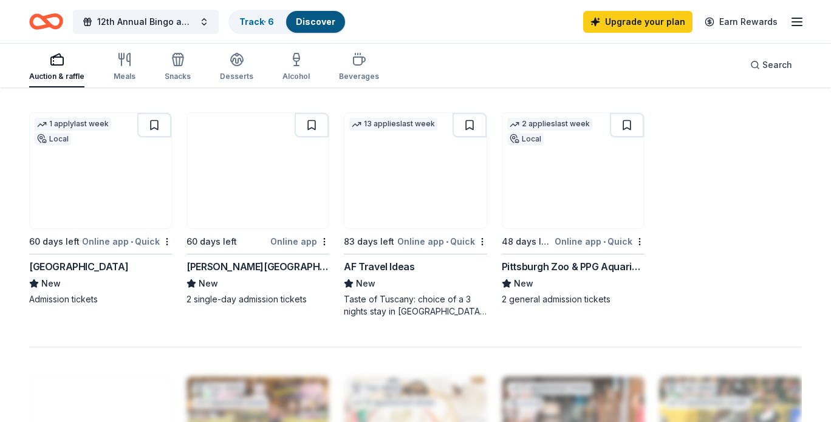
scroll to position [608, 0]
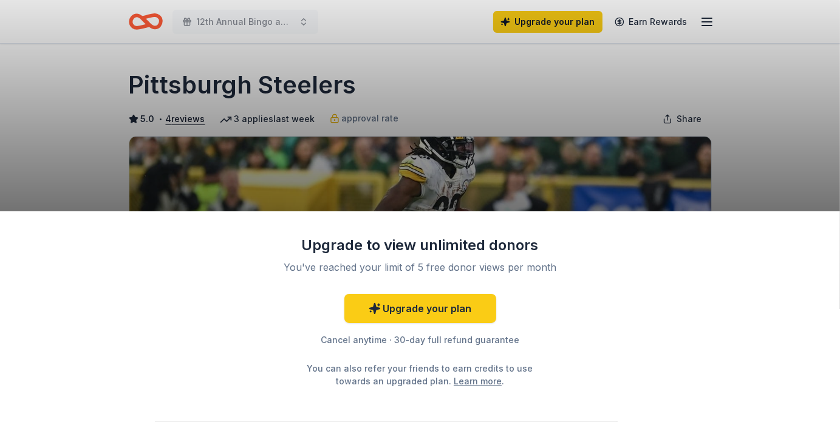
click at [759, 108] on div "Upgrade to view unlimited donors You've reached your limit of 5 free donor view…" at bounding box center [420, 211] width 840 height 422
click at [776, 178] on div "Upgrade to view unlimited donors You've reached your limit of 5 free donor view…" at bounding box center [420, 211] width 840 height 422
click at [747, 270] on div "Upgrade to view unlimited donors You've reached your limit of 5 free donor view…" at bounding box center [420, 316] width 840 height 211
